Goal: Check status: Check status

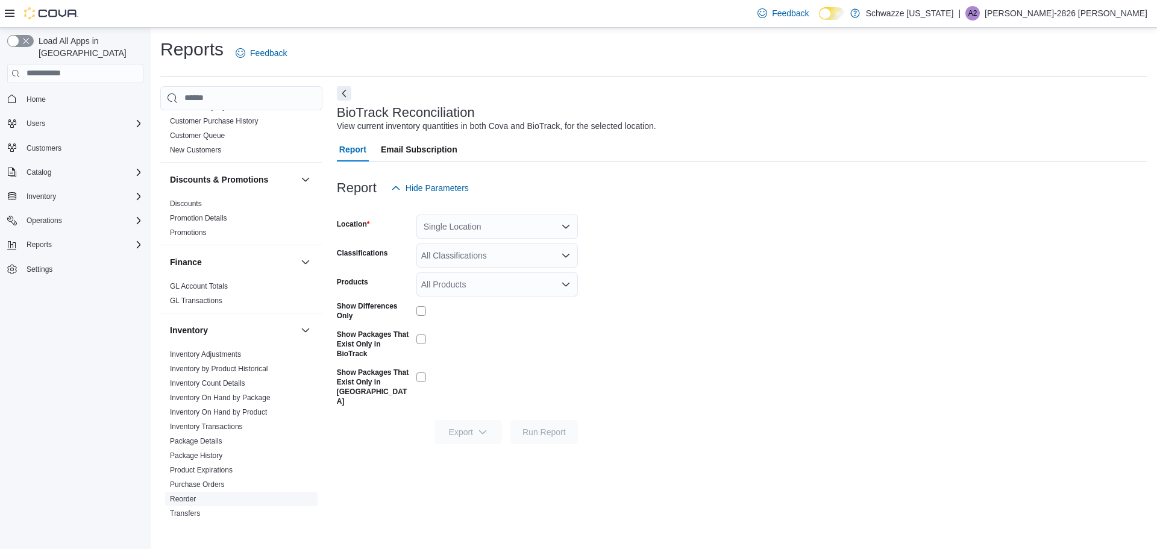
scroll to position [196, 0]
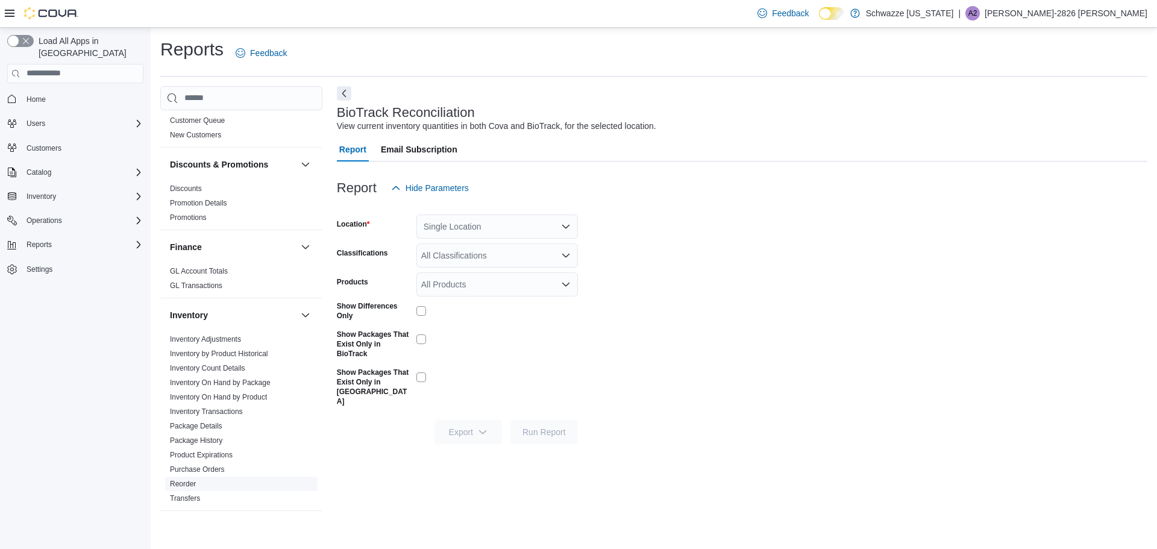
click at [191, 486] on link "Reorder" at bounding box center [183, 484] width 26 height 8
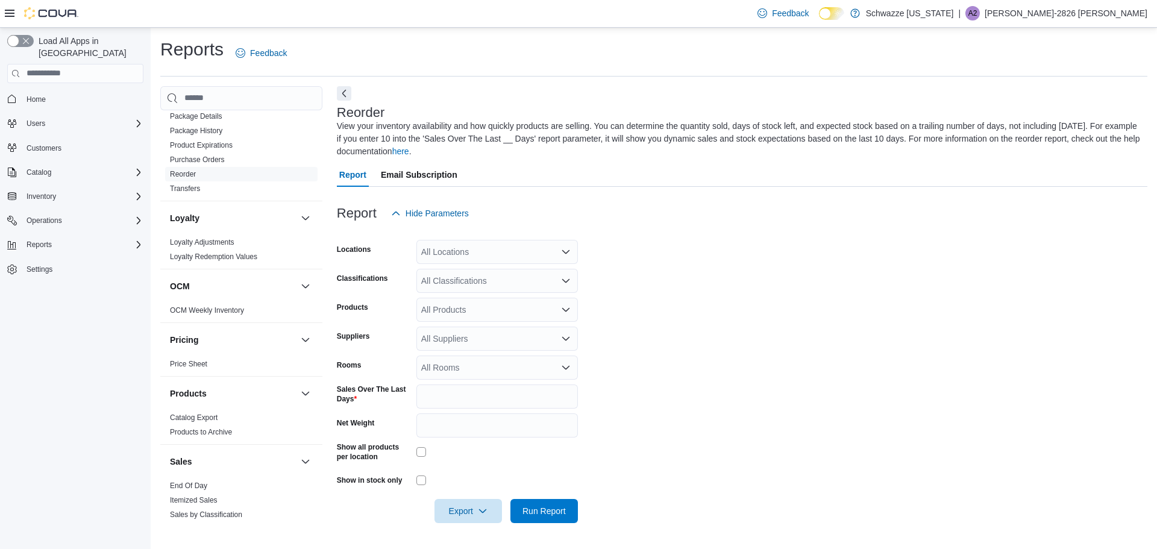
scroll to position [527, 0]
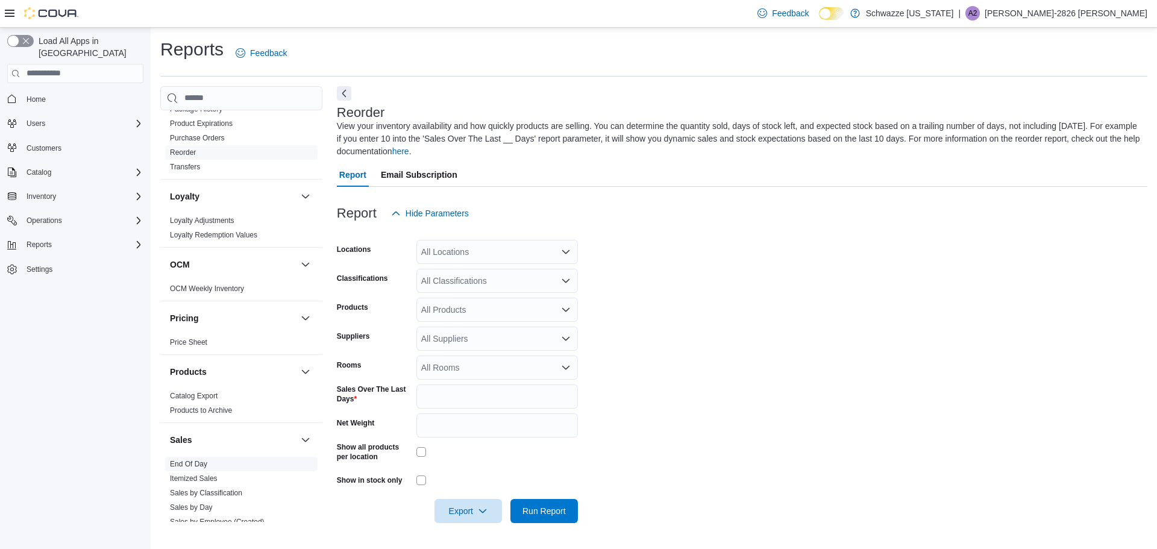
click at [195, 463] on link "End Of Day" at bounding box center [188, 464] width 37 height 8
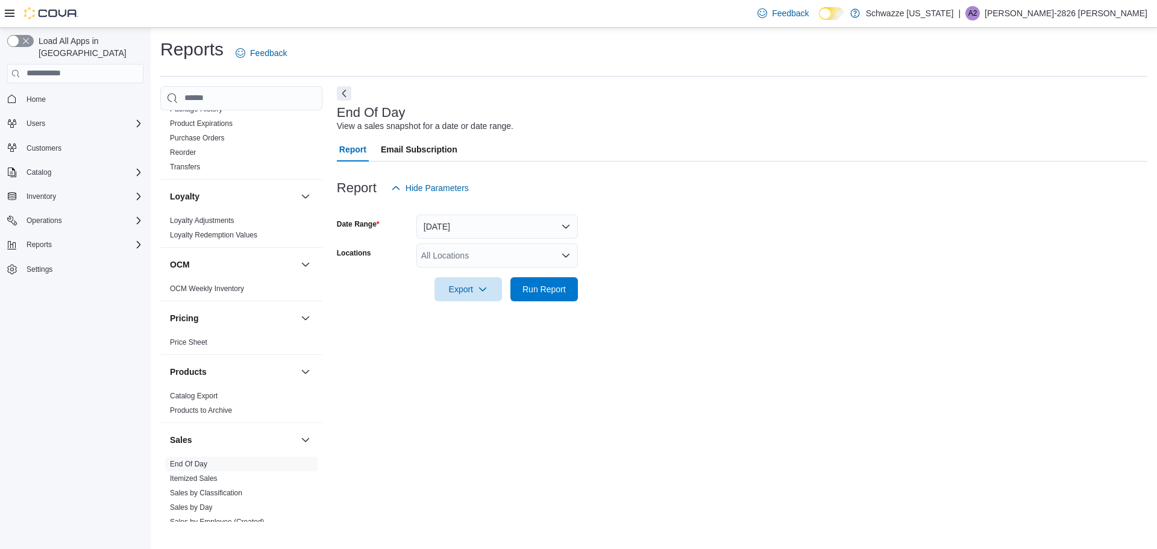
click at [507, 254] on div "All Locations" at bounding box center [497, 255] width 162 height 24
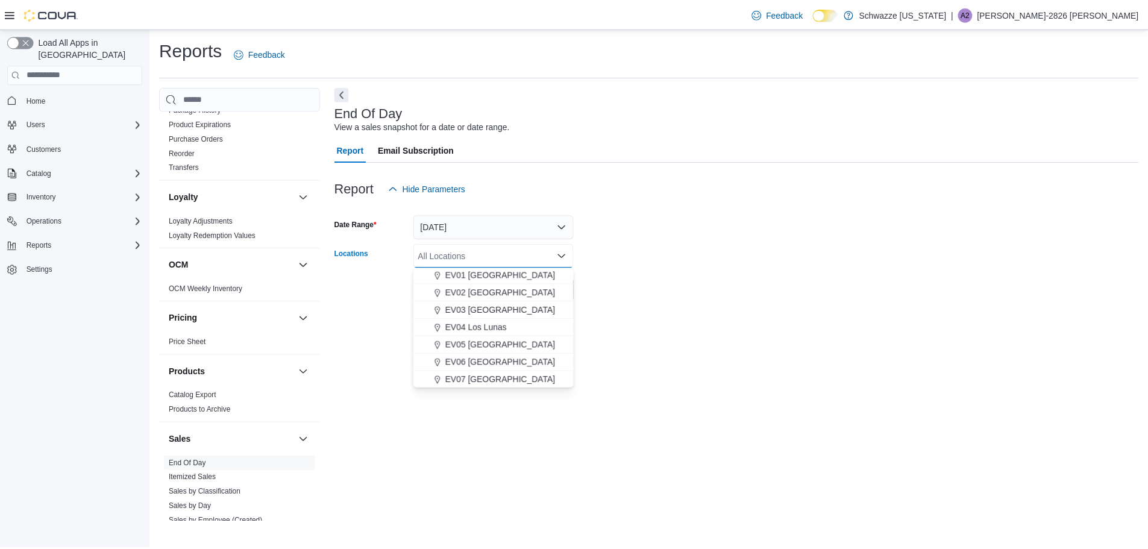
scroll to position [45, 0]
click at [538, 348] on div "EV06 [GEOGRAPHIC_DATA]" at bounding box center [497, 353] width 147 height 12
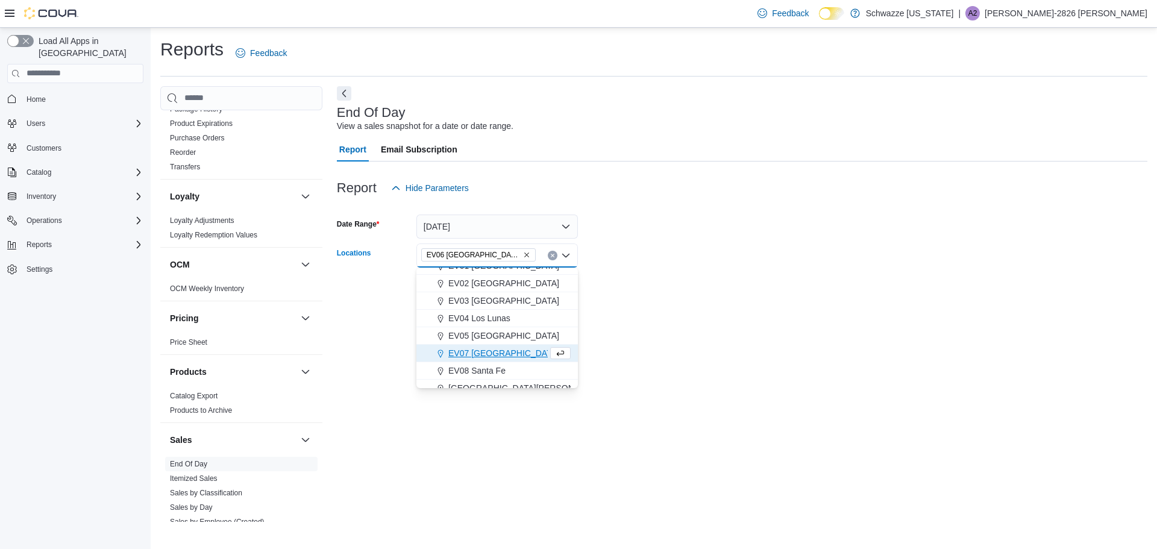
click at [649, 262] on form "Date Range [DATE] Locations [GEOGRAPHIC_DATA] [GEOGRAPHIC_DATA] [GEOGRAPHIC_DAT…" at bounding box center [742, 250] width 811 height 101
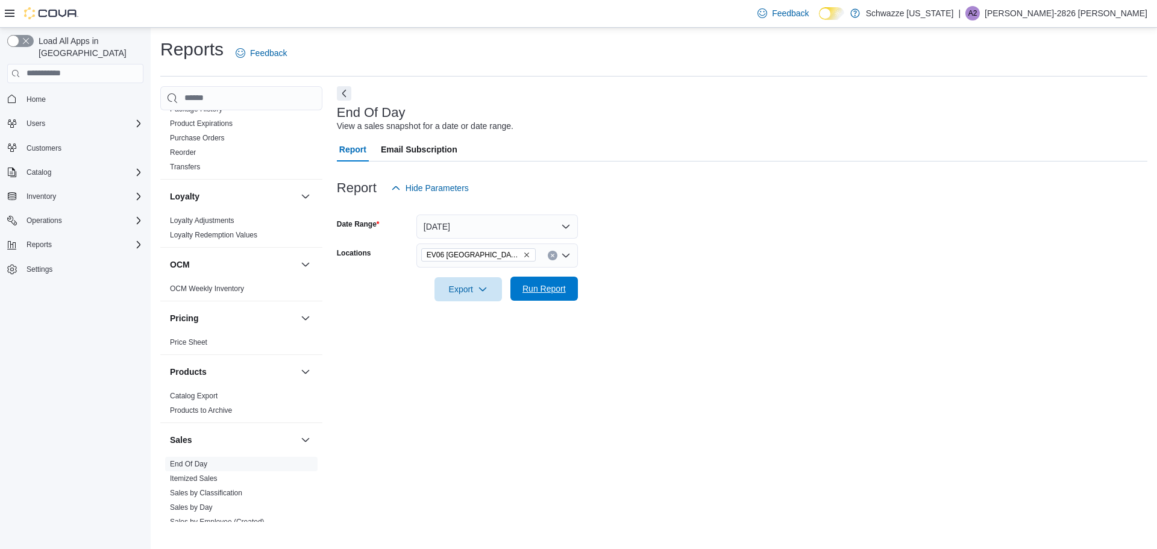
click at [539, 295] on span "Run Report" at bounding box center [544, 289] width 53 height 24
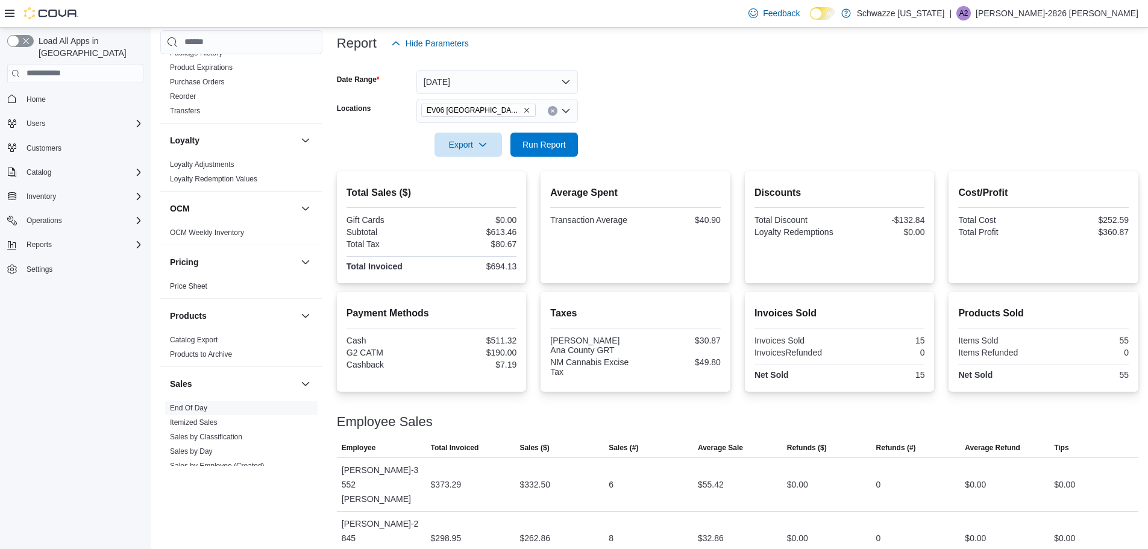
scroll to position [166, 0]
